Goal: Transaction & Acquisition: Purchase product/service

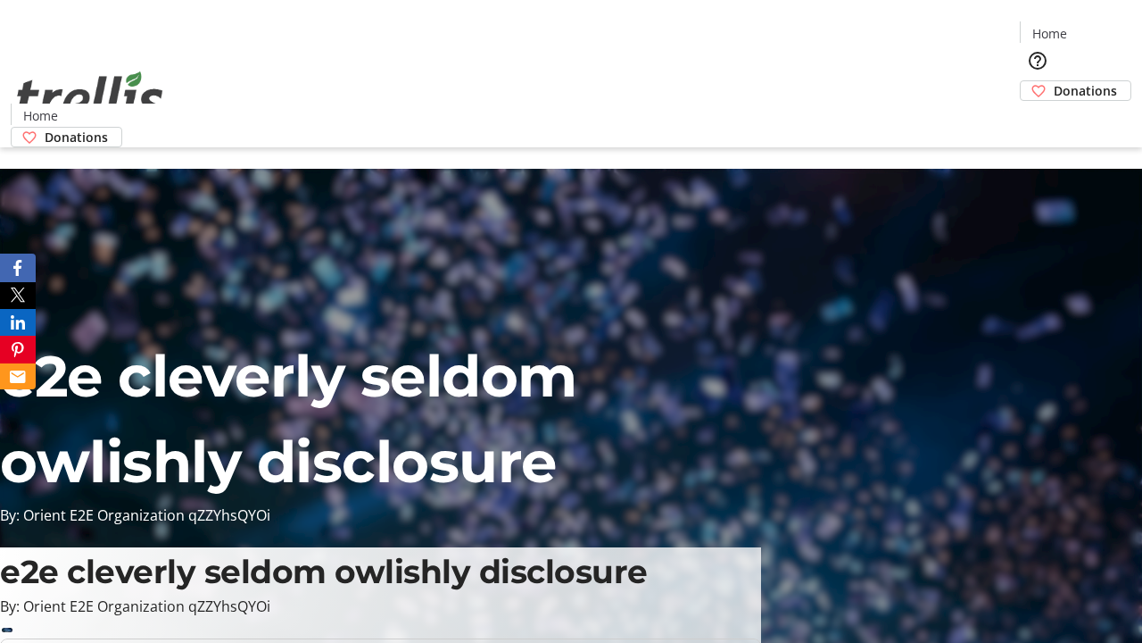
click at [1054, 81] on span "Donations" at bounding box center [1085, 90] width 63 height 19
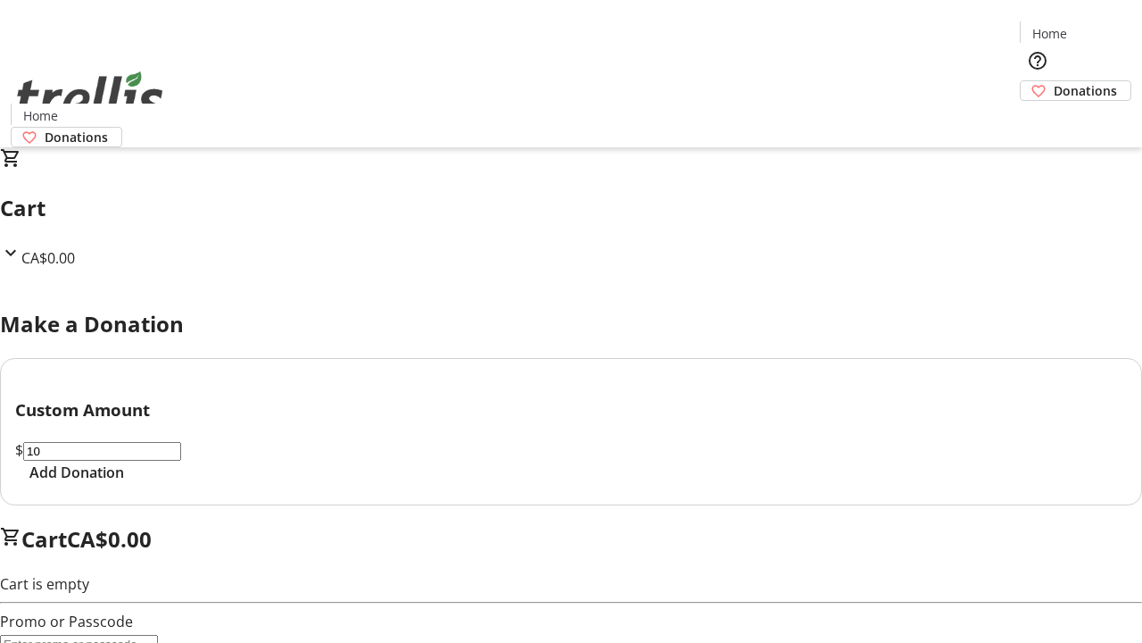
click at [124, 483] on span "Add Donation" at bounding box center [76, 471] width 95 height 21
select select "CA"
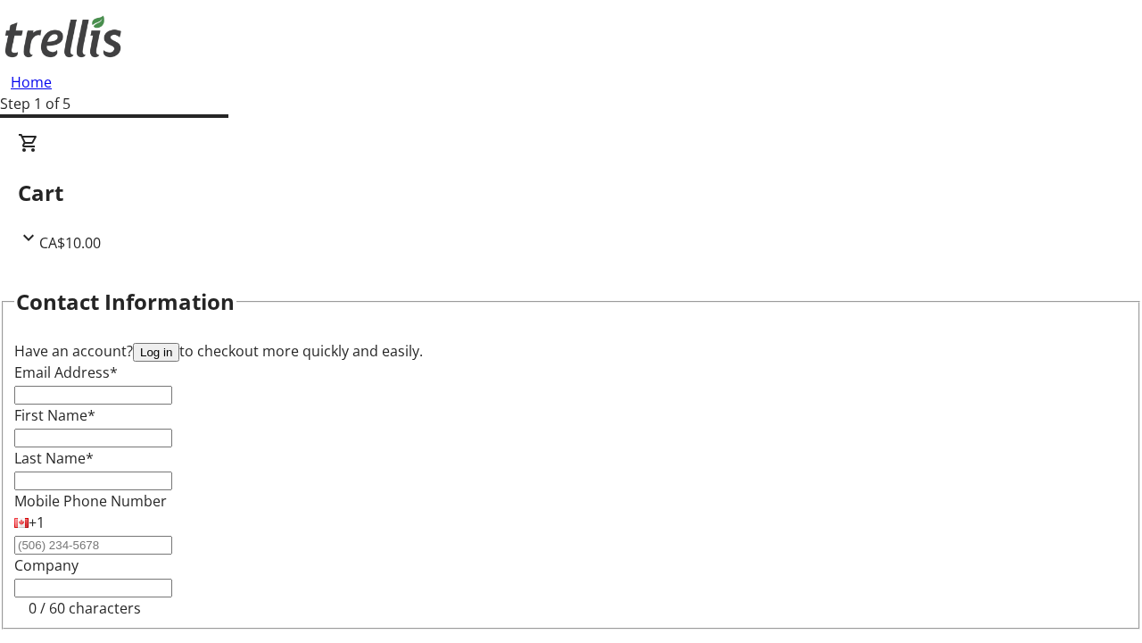
click at [179, 343] on button "Log in" at bounding box center [156, 352] width 46 height 19
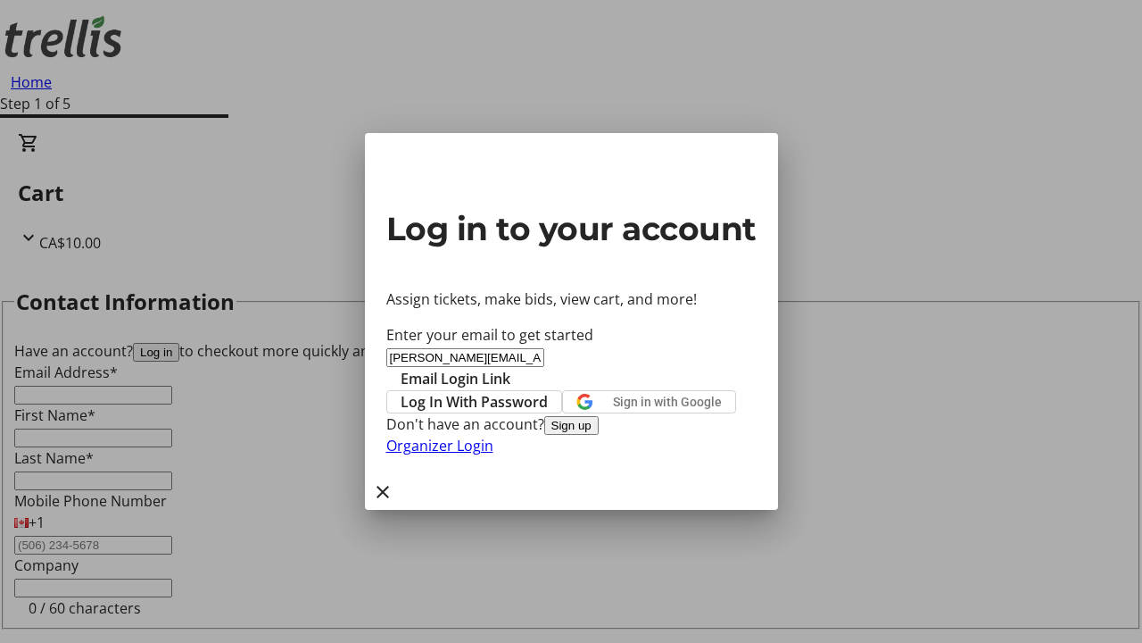
type input "[PERSON_NAME][EMAIL_ADDRESS][DOMAIN_NAME]"
click at [511, 368] on span "Email Login Link" at bounding box center [456, 378] width 110 height 21
